Goal: Information Seeking & Learning: Learn about a topic

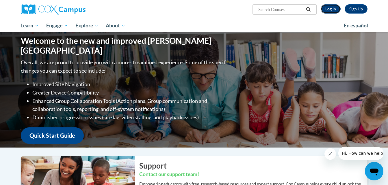
click at [327, 10] on link "Log In" at bounding box center [331, 8] width 20 height 9
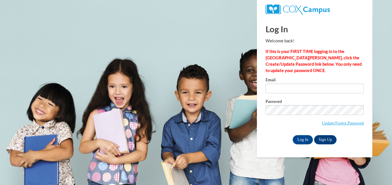
click at [234, 83] on body "This site uses cookies to help improve your learning experience. By continuing …" at bounding box center [196, 92] width 392 height 185
type input "Marydawn26@yahoo.com"
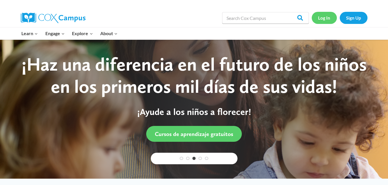
click at [327, 20] on link "Log In" at bounding box center [324, 18] width 25 height 12
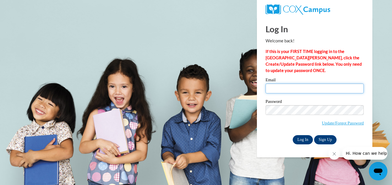
type input "Marydawn26@yahoo.com"
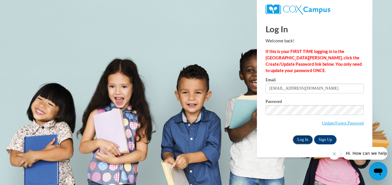
click at [307, 140] on input "Log In" at bounding box center [303, 139] width 20 height 9
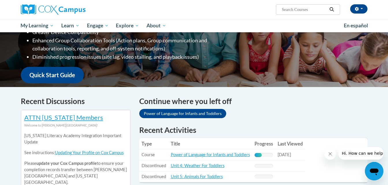
scroll to position [131, 0]
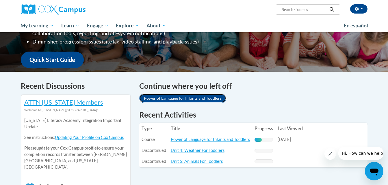
click at [213, 97] on link "Power of Language for Infants and Toddlers" at bounding box center [182, 98] width 87 height 9
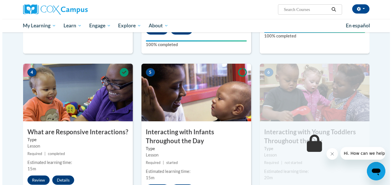
scroll to position [274, 0]
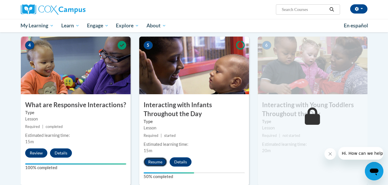
click at [155, 158] on button "Resume" at bounding box center [155, 162] width 23 height 9
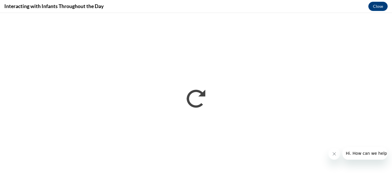
scroll to position [0, 0]
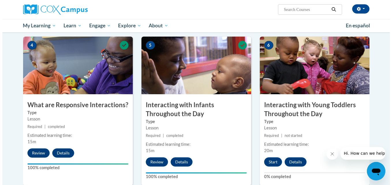
scroll to position [300, 0]
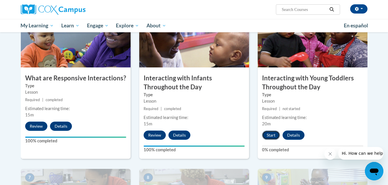
click at [273, 131] on button "Start" at bounding box center [271, 135] width 18 height 9
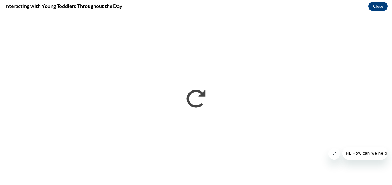
scroll to position [0, 0]
